Goal: Information Seeking & Learning: Find contact information

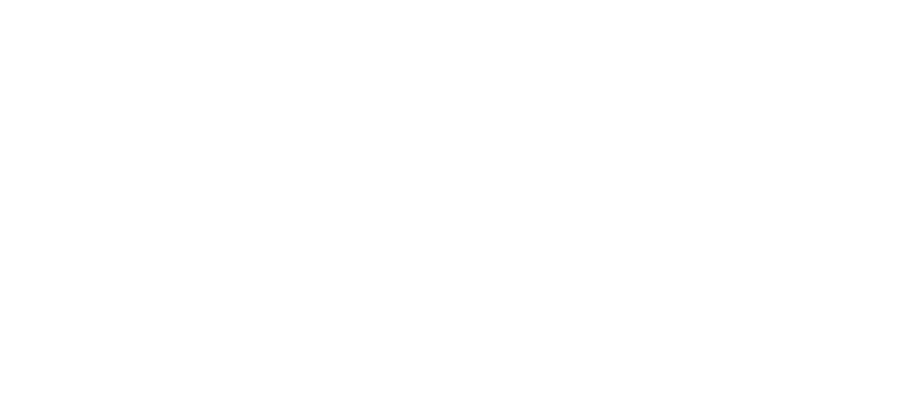
scroll to position [44, 0]
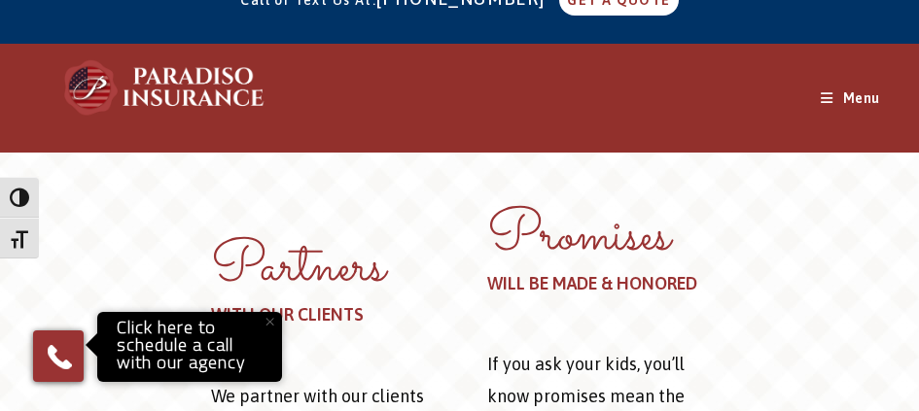
click at [0, 0] on span "ABOUT" at bounding box center [0, 0] width 0 height 0
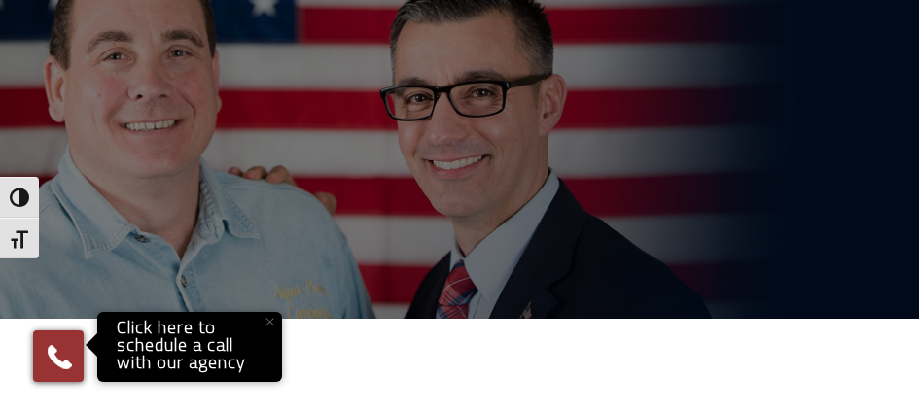
scroll to position [223, 0]
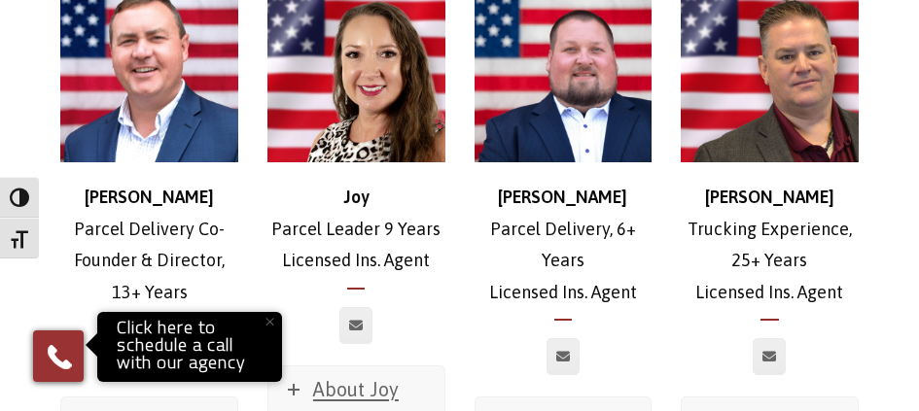
scroll to position [2983, 0]
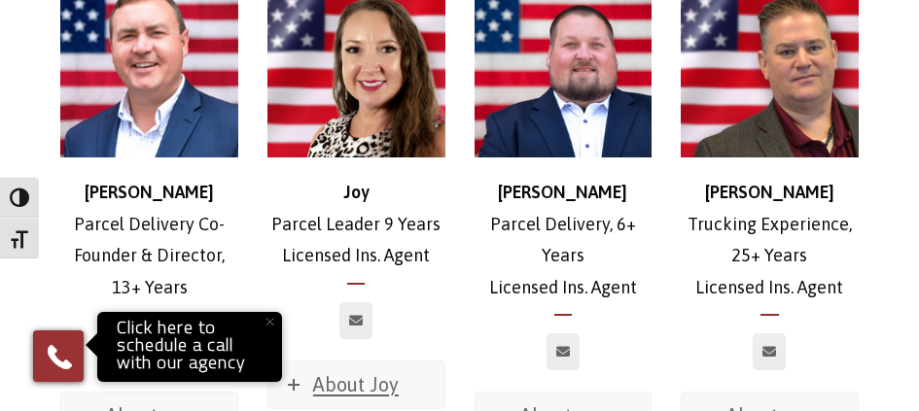
click at [693, 370] on div at bounding box center [770, 363] width 178 height 58
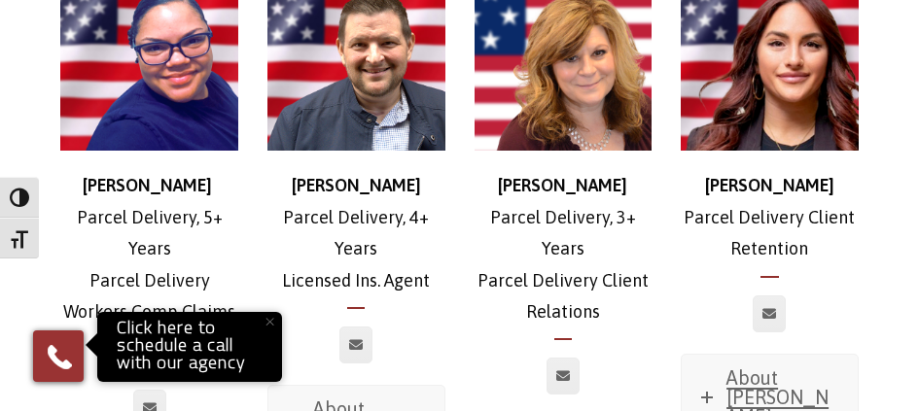
scroll to position [3529, 0]
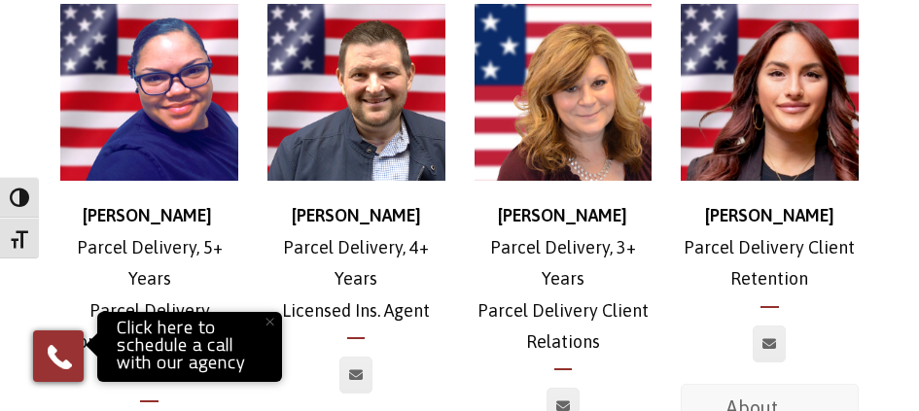
click at [381, 285] on p "[PERSON_NAME] Delivery, 4+ Years Licensed Ins. Agent" at bounding box center [356, 263] width 178 height 126
click at [367, 225] on strong "[PERSON_NAME]" at bounding box center [356, 215] width 129 height 20
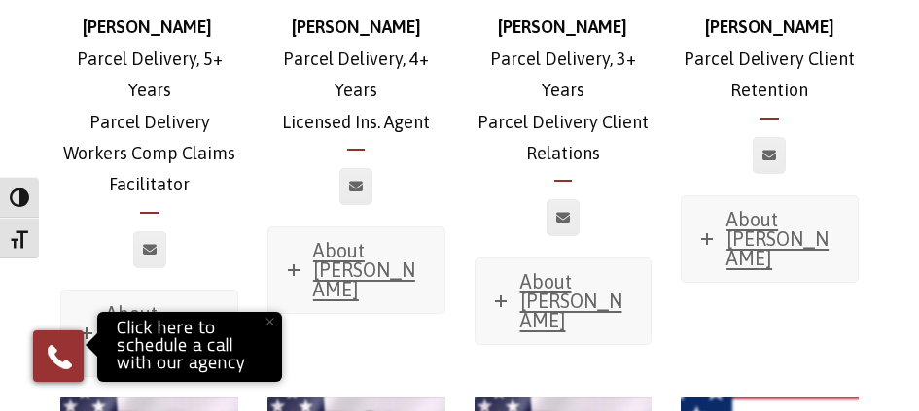
scroll to position [3731, 0]
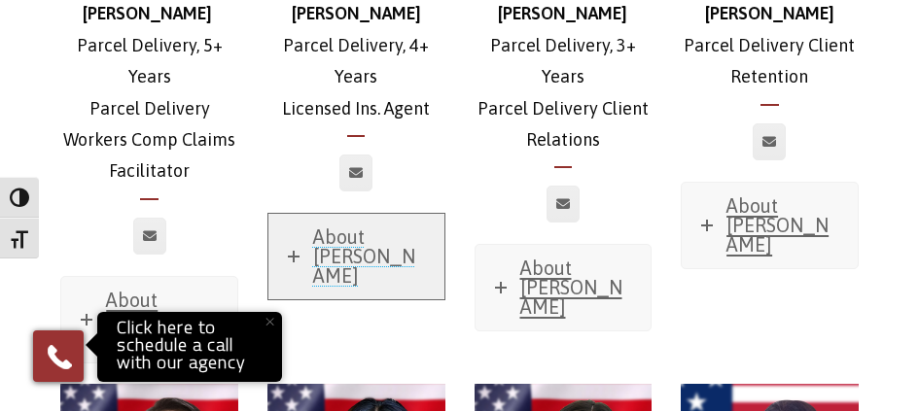
click at [379, 253] on span "About [PERSON_NAME]" at bounding box center [364, 256] width 102 height 61
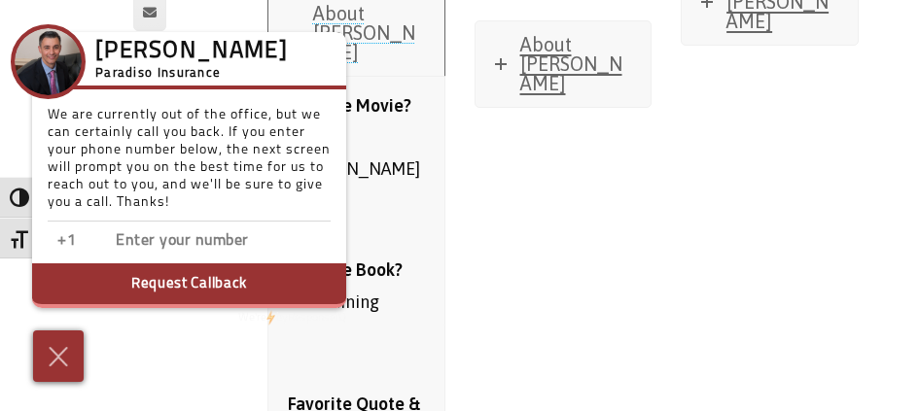
scroll to position [3982, 0]
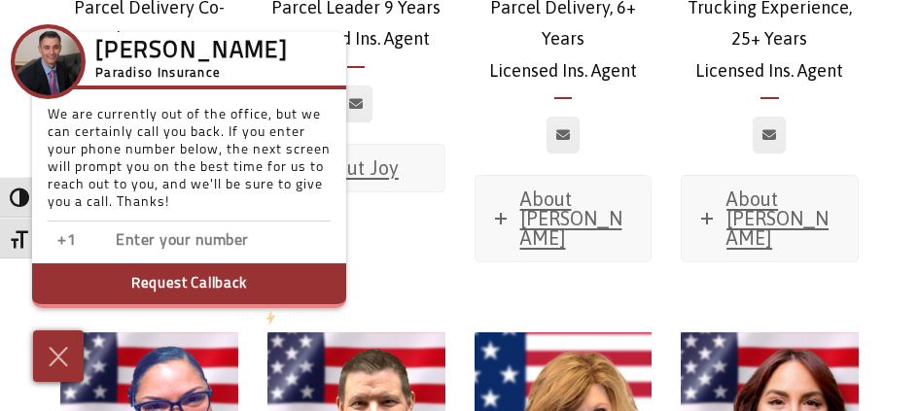
scroll to position [3168, 0]
